Goal: Task Accomplishment & Management: Use online tool/utility

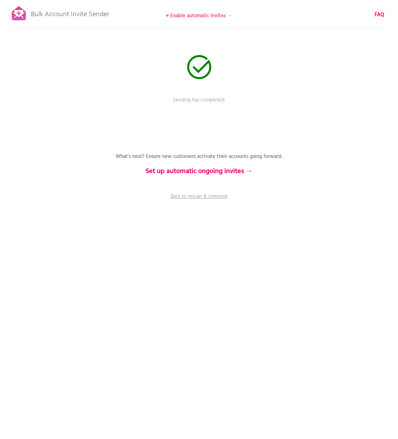
click at [214, 14] on b "♥ Enable automatic invites →" at bounding box center [199, 16] width 66 height 8
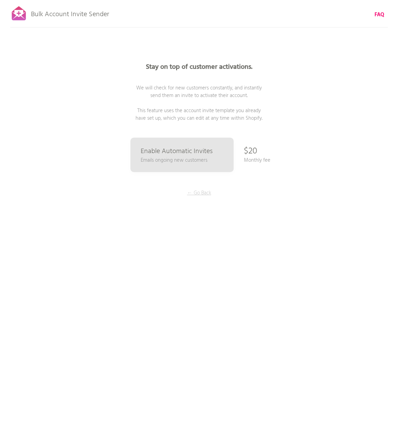
click at [202, 194] on p "← Go Back" at bounding box center [200, 193] width 52 height 8
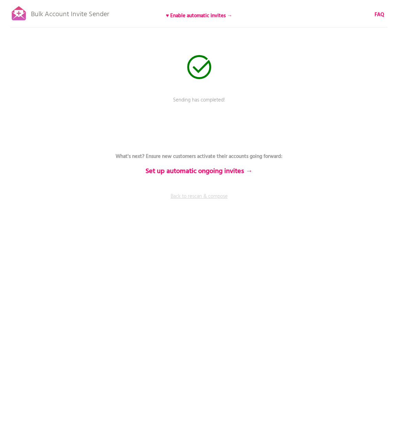
click at [203, 197] on link "Back to rescan & compose" at bounding box center [199, 201] width 207 height 17
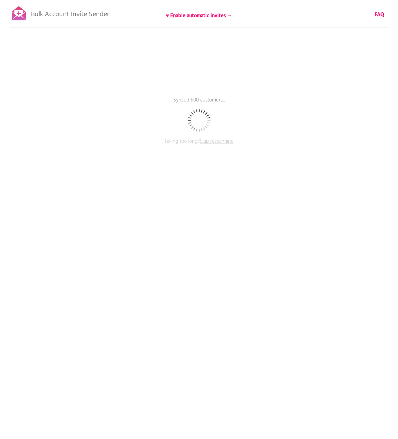
click at [229, 139] on span "Skip rescanning" at bounding box center [217, 141] width 34 height 8
click at [220, 143] on span "Skip rescanning" at bounding box center [217, 141] width 34 height 8
click at [217, 141] on span "Skip rescanning" at bounding box center [217, 141] width 34 height 8
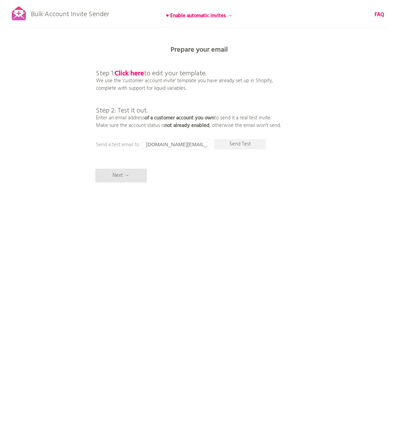
click at [13, 13] on div at bounding box center [18, 13] width 17 height 17
